Goal: Information Seeking & Learning: Learn about a topic

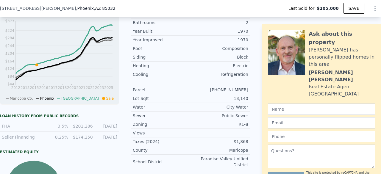
scroll to position [191, 0]
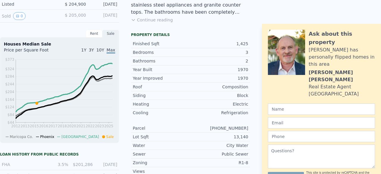
scroll to position [0, 0]
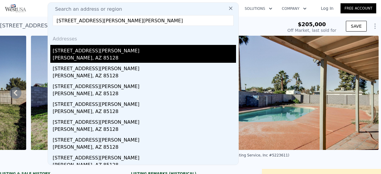
type input "[STREET_ADDRESS][PERSON_NAME][PERSON_NAME]"
click at [86, 57] on div "[PERSON_NAME], AZ 85128" at bounding box center [144, 58] width 183 height 8
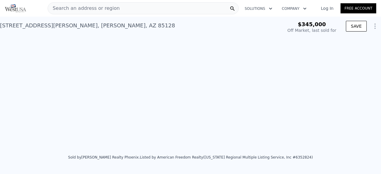
type input "-$ 364,784"
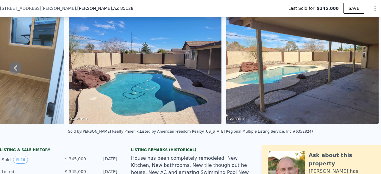
scroll to position [50, 0]
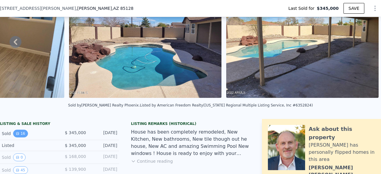
click at [21, 137] on button "16" at bounding box center [20, 134] width 15 height 8
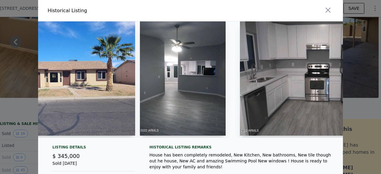
scroll to position [0, 60]
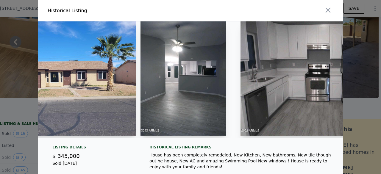
click at [186, 77] on img at bounding box center [184, 78] width 86 height 114
click at [194, 114] on img at bounding box center [184, 78] width 86 height 114
click at [297, 71] on img at bounding box center [317, 78] width 152 height 114
click at [298, 103] on img at bounding box center [317, 78] width 152 height 114
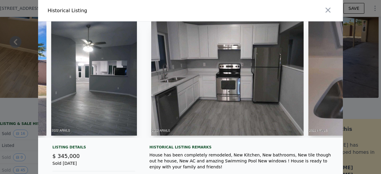
scroll to position [0, 149]
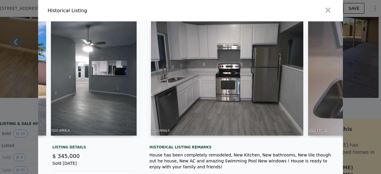
click at [292, 75] on img at bounding box center [227, 78] width 152 height 114
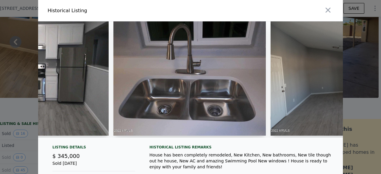
type input "$ 337,000"
type input "-$ 46,205"
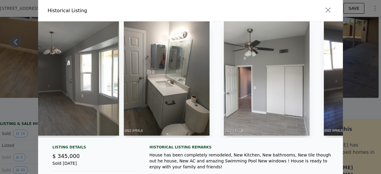
scroll to position [0, 648]
click at [287, 84] on img at bounding box center [267, 78] width 86 height 114
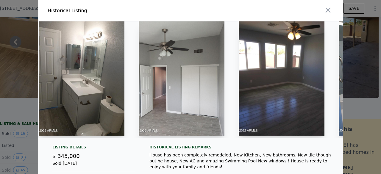
scroll to position [0, 731]
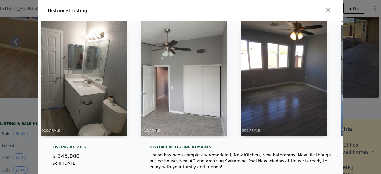
click at [282, 97] on img at bounding box center [284, 78] width 86 height 114
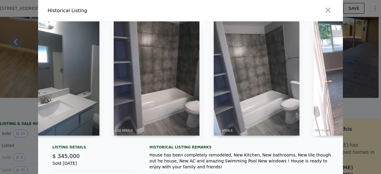
scroll to position [0, 1058]
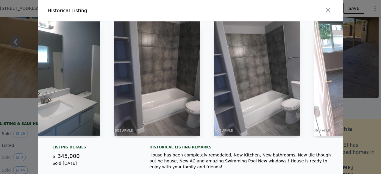
click at [290, 80] on img at bounding box center [257, 78] width 86 height 114
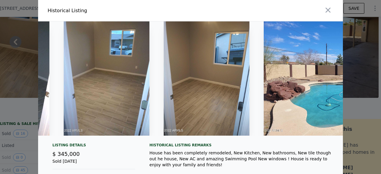
scroll to position [0, 1648]
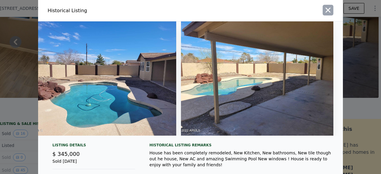
click at [326, 12] on icon "button" at bounding box center [328, 10] width 5 height 5
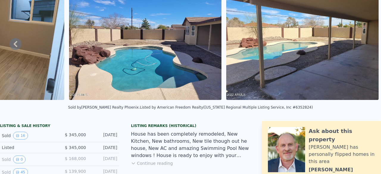
scroll to position [0, 0]
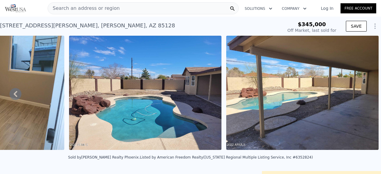
click at [82, 9] on span "Search an address or region" at bounding box center [84, 8] width 72 height 7
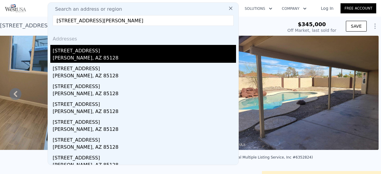
type input "[STREET_ADDRESS][PERSON_NAME]"
click at [89, 52] on div "[STREET_ADDRESS]" at bounding box center [144, 50] width 183 height 10
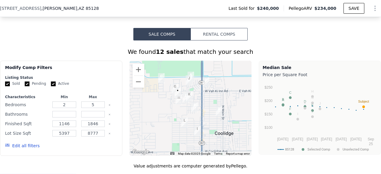
scroll to position [348, 0]
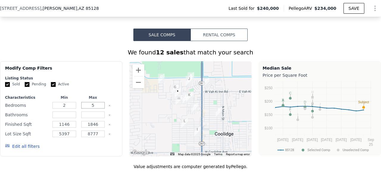
click at [95, 105] on input "5" at bounding box center [93, 105] width 24 height 7
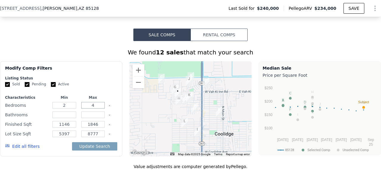
type input "4"
click at [90, 121] on input "1846" at bounding box center [93, 124] width 24 height 7
type input "1460"
click at [104, 146] on button "Update Search" at bounding box center [94, 146] width 45 height 8
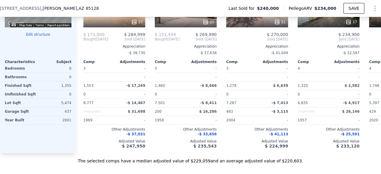
checkbox input "false"
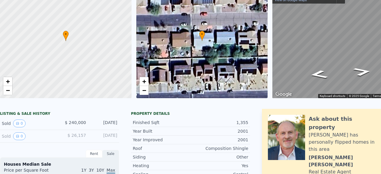
scroll to position [0, 0]
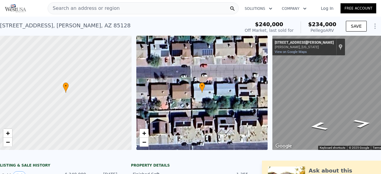
click at [143, 7] on div "Search an address or region" at bounding box center [143, 8] width 191 height 12
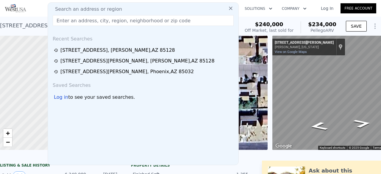
type input "[STREET_ADDRESS][PERSON_NAME][PERSON_NAME]"
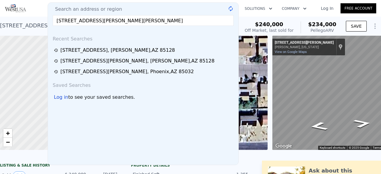
type input "5"
type input "1846"
checkbox input "true"
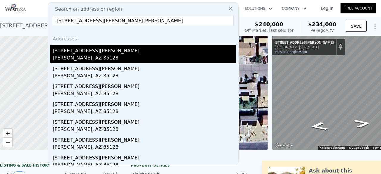
type input "[STREET_ADDRESS][PERSON_NAME][PERSON_NAME]"
click at [90, 50] on div "[STREET_ADDRESS][PERSON_NAME]" at bounding box center [144, 50] width 183 height 10
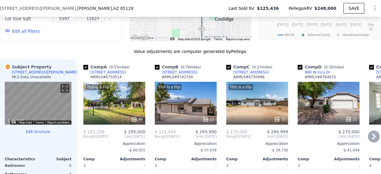
scroll to position [541, 0]
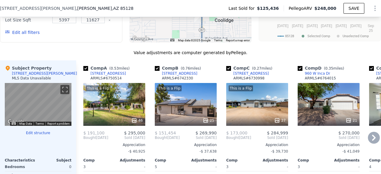
click at [157, 71] on input "checkbox" at bounding box center [157, 68] width 5 height 5
checkbox input "false"
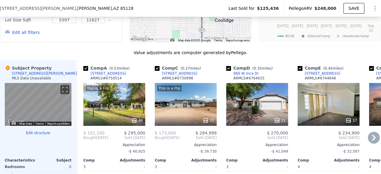
click at [88, 71] on input "checkbox" at bounding box center [85, 68] width 5 height 5
checkbox input "false"
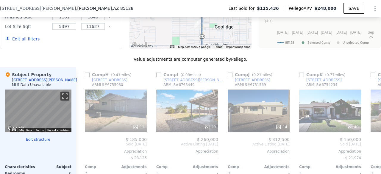
scroll to position [0, 358]
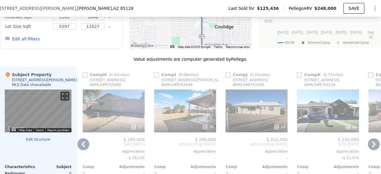
click at [157, 77] on input "checkbox" at bounding box center [156, 75] width 5 height 5
checkbox input "true"
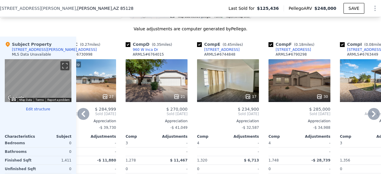
scroll to position [565, 0]
click at [127, 47] on input "checkbox" at bounding box center [128, 44] width 5 height 5
checkbox input "false"
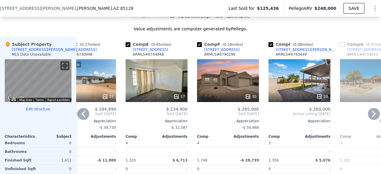
click at [128, 47] on input "checkbox" at bounding box center [128, 44] width 5 height 5
checkbox input "false"
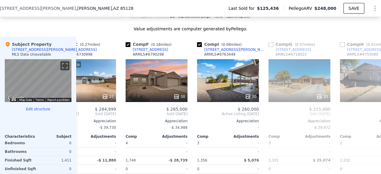
scroll to position [0, 0]
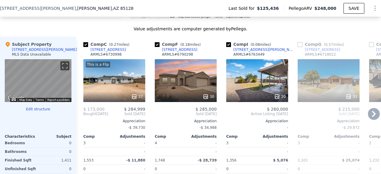
click at [85, 47] on input "checkbox" at bounding box center [85, 44] width 5 height 5
checkbox input "false"
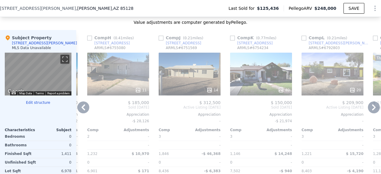
scroll to position [571, 0]
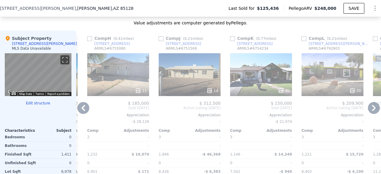
click at [164, 41] on div "Comp J ( 0.21 miles)" at bounding box center [182, 38] width 47 height 6
click at [160, 41] on input "checkbox" at bounding box center [161, 38] width 5 height 5
checkbox input "true"
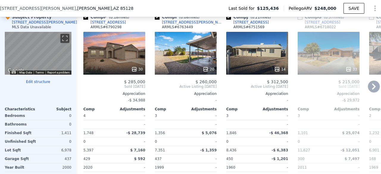
scroll to position [582, 0]
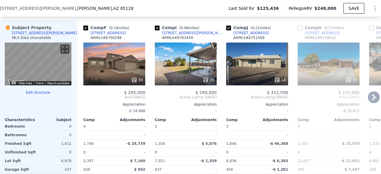
click at [135, 82] on icon at bounding box center [134, 80] width 6 height 6
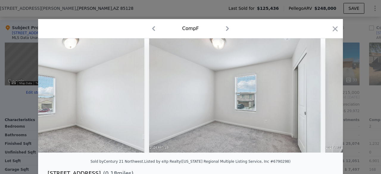
scroll to position [0, 2182]
click at [333, 29] on icon "button" at bounding box center [335, 28] width 5 height 5
